Goal: Information Seeking & Learning: Learn about a topic

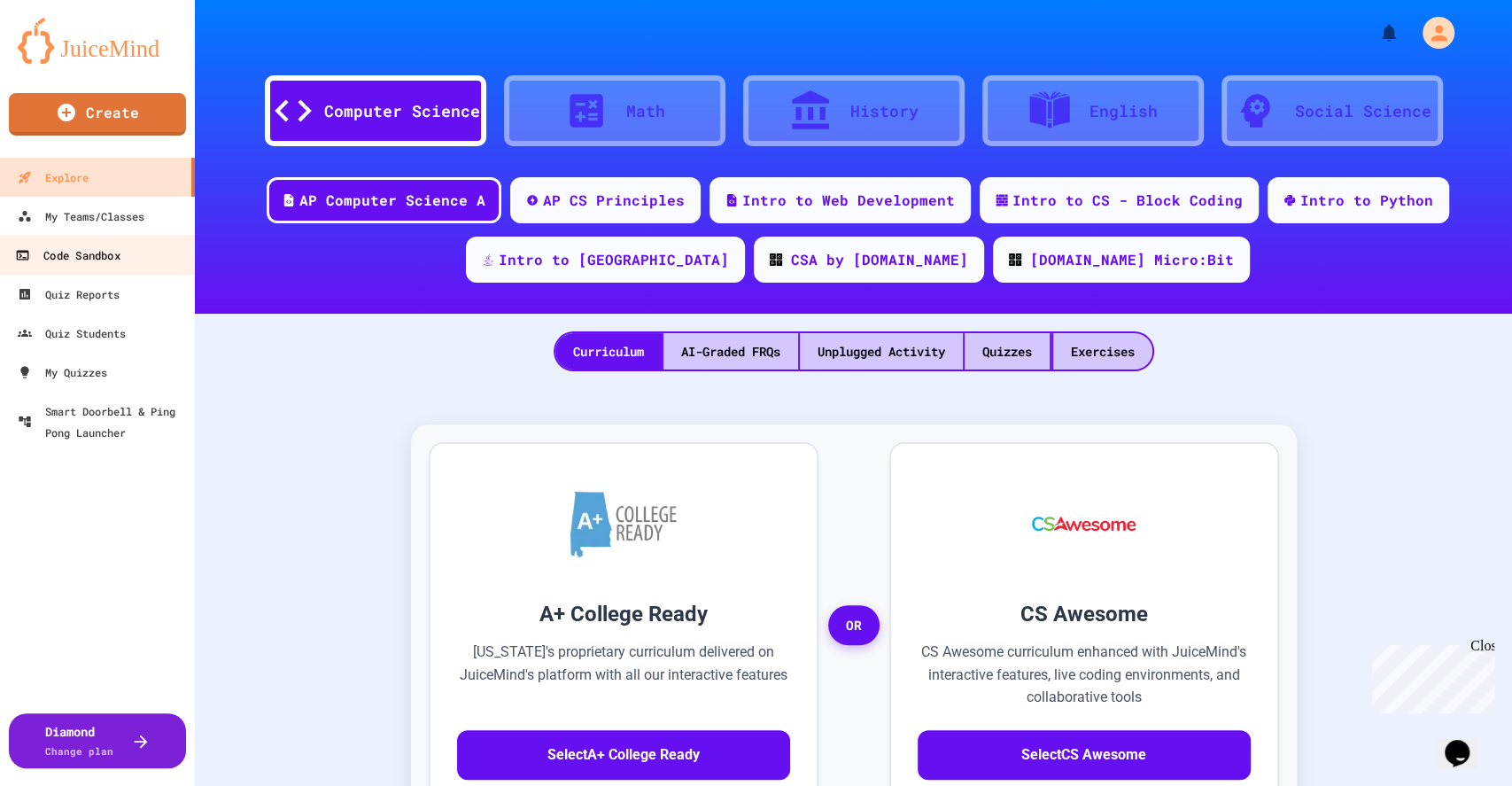
click at [103, 263] on div "Code Sandbox" at bounding box center [68, 255] width 105 height 23
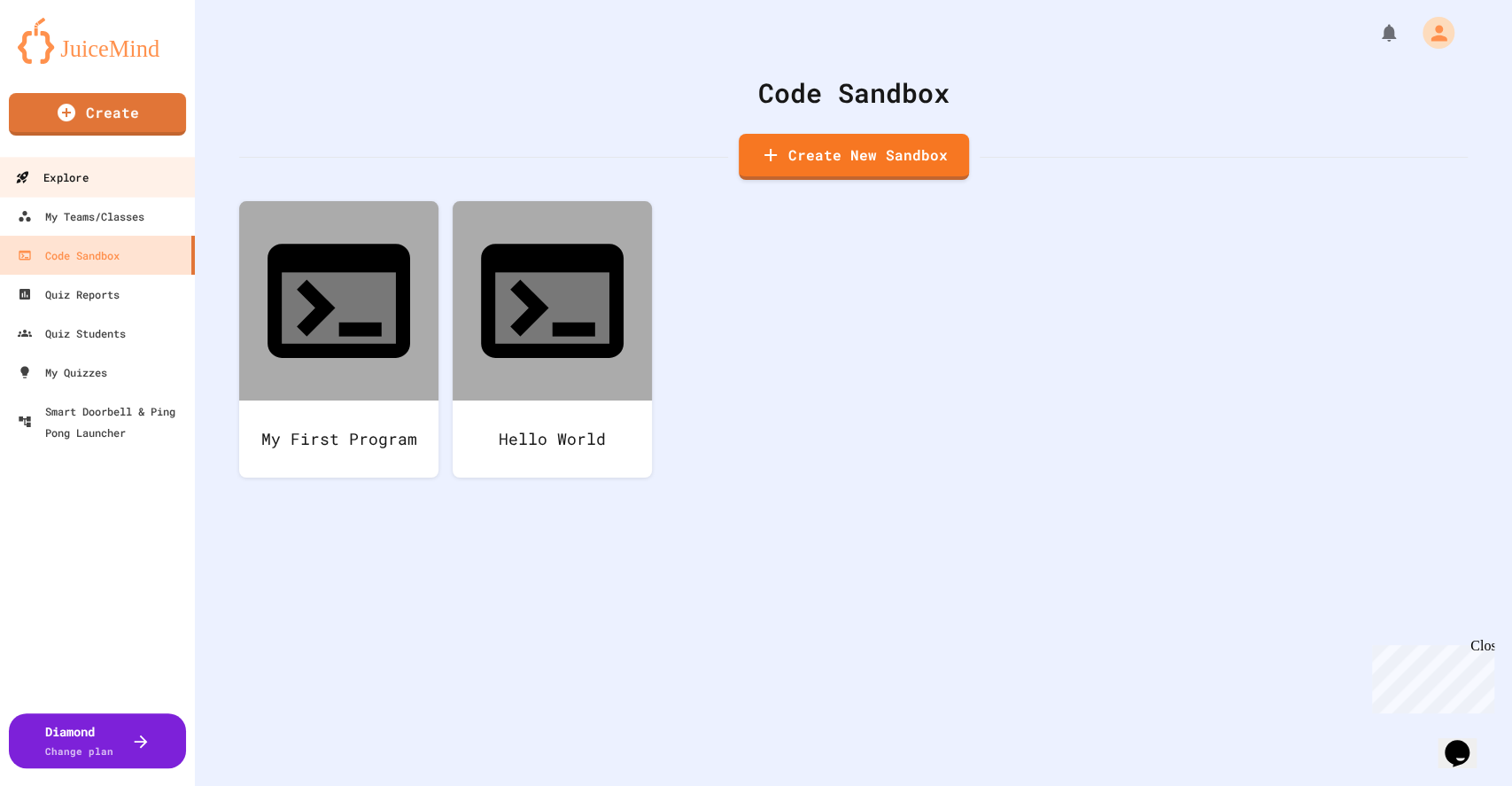
click at [59, 179] on div "Explore" at bounding box center [51, 178] width 73 height 23
